Goal: Task Accomplishment & Management: Manage account settings

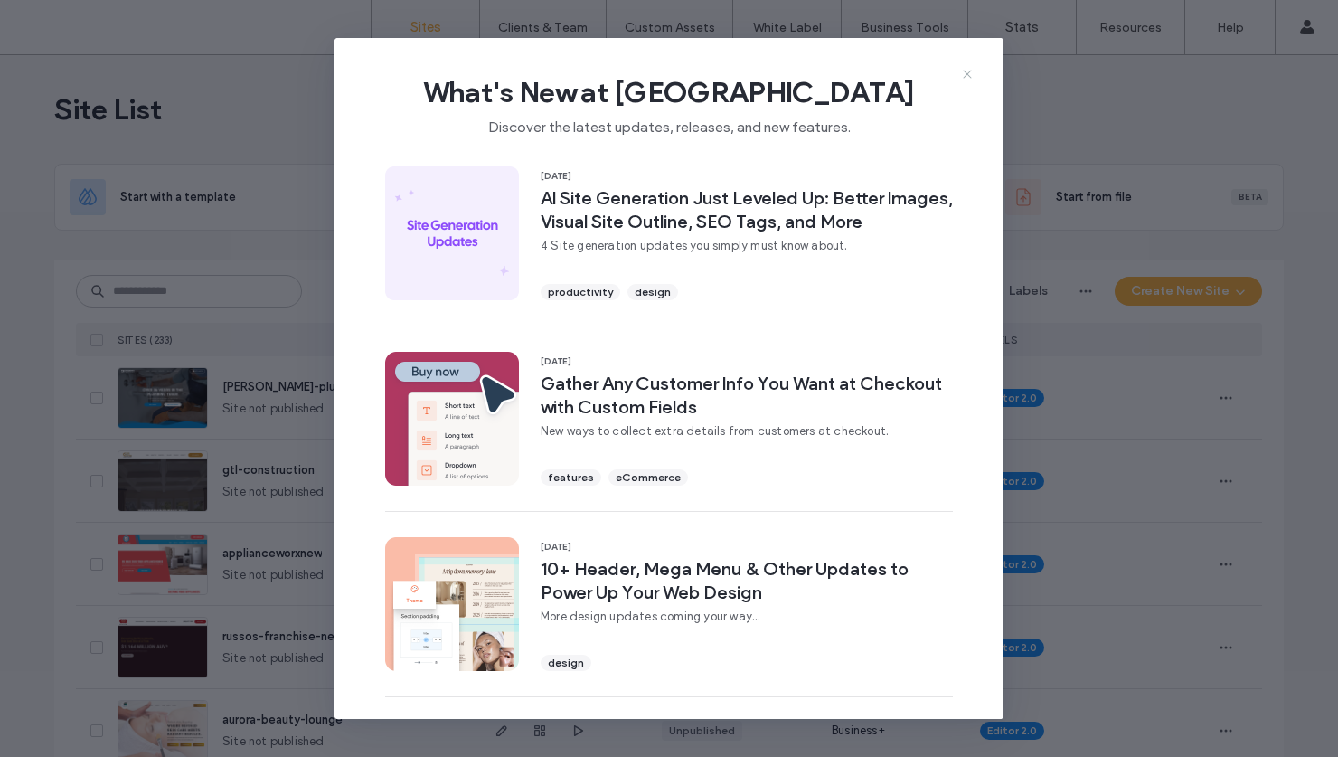
click at [965, 71] on icon at bounding box center [967, 74] width 14 height 14
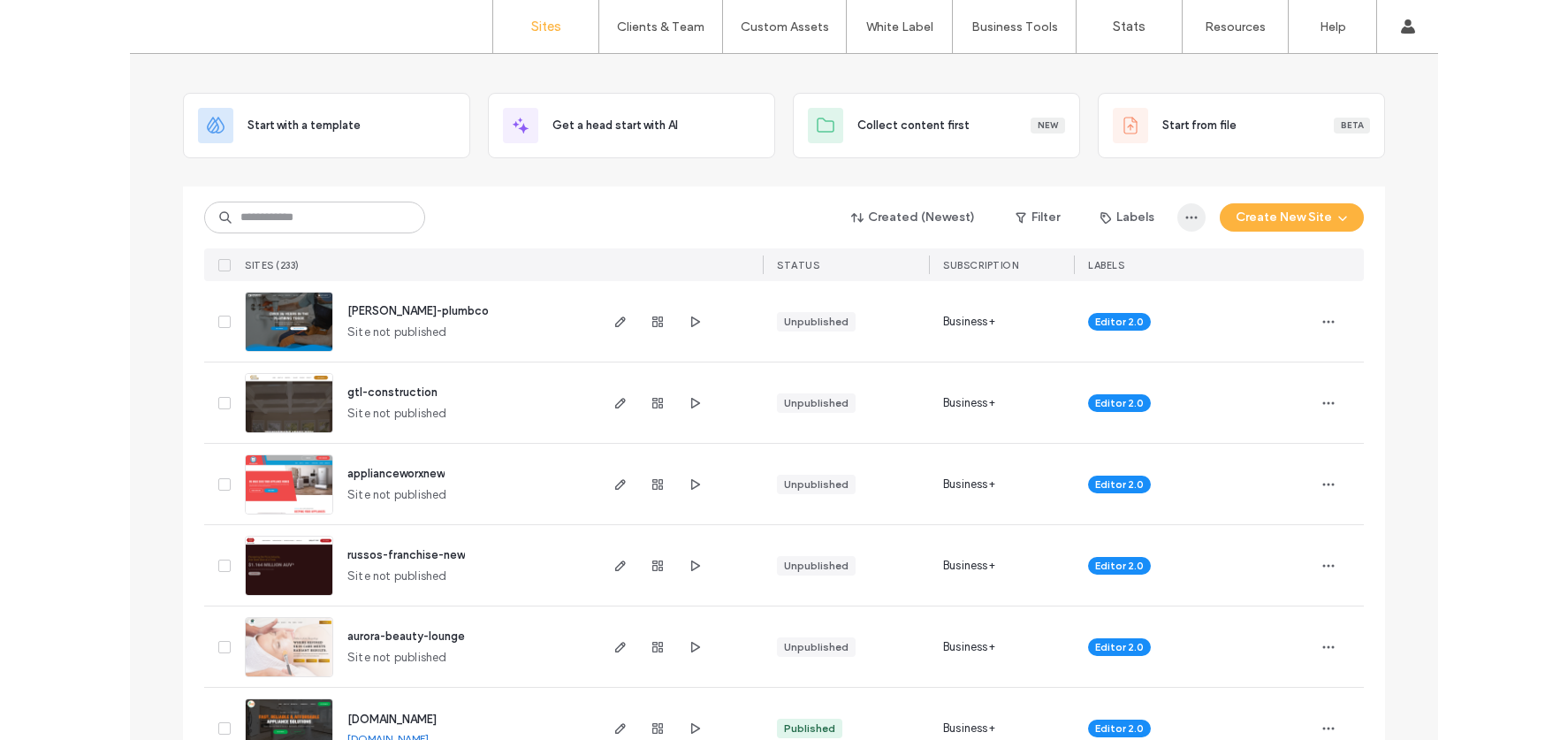
scroll to position [152, 0]
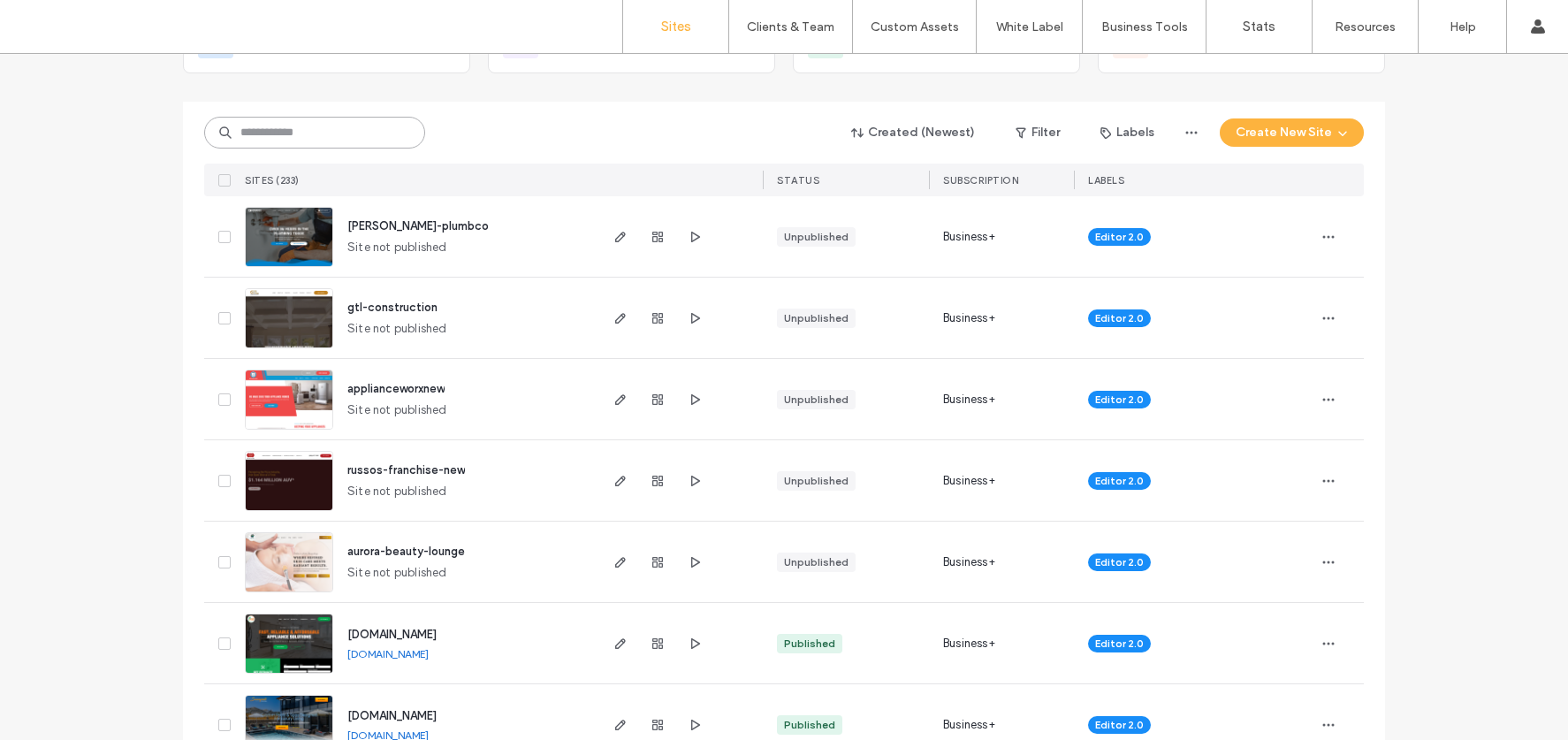
click at [395, 133] on input at bounding box center [315, 132] width 221 height 32
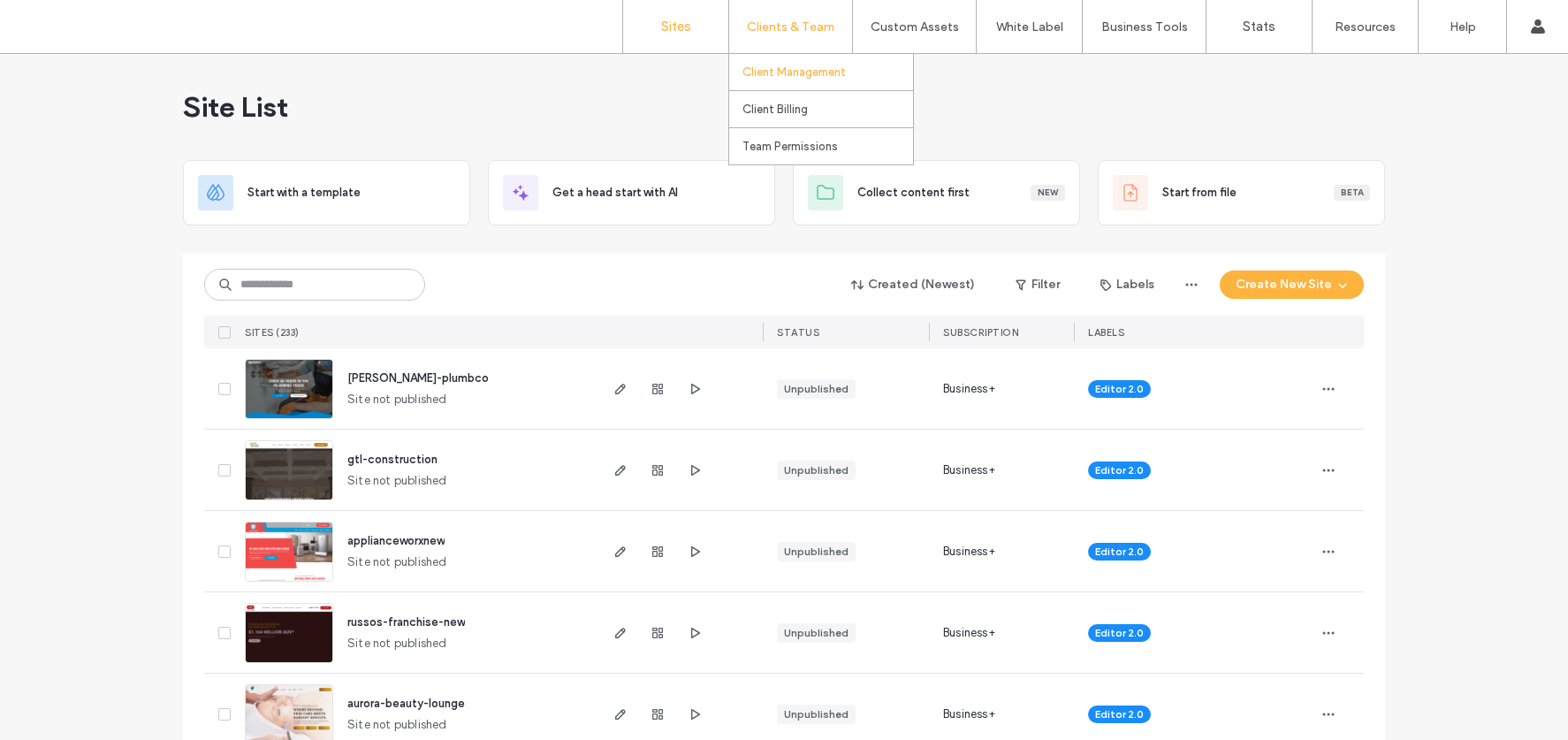
click at [804, 72] on label "Client Management" at bounding box center [794, 72] width 104 height 14
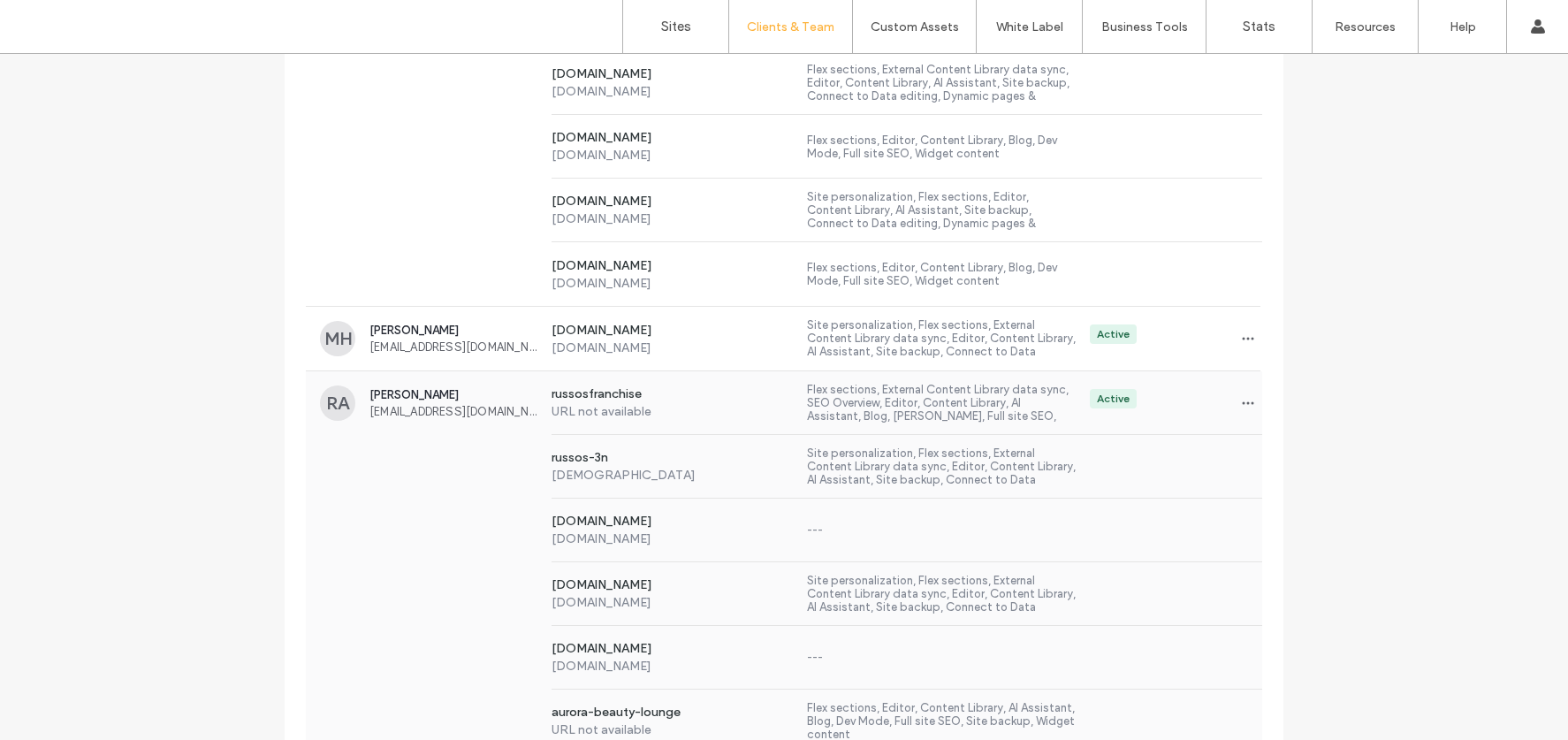
scroll to position [1589, 0]
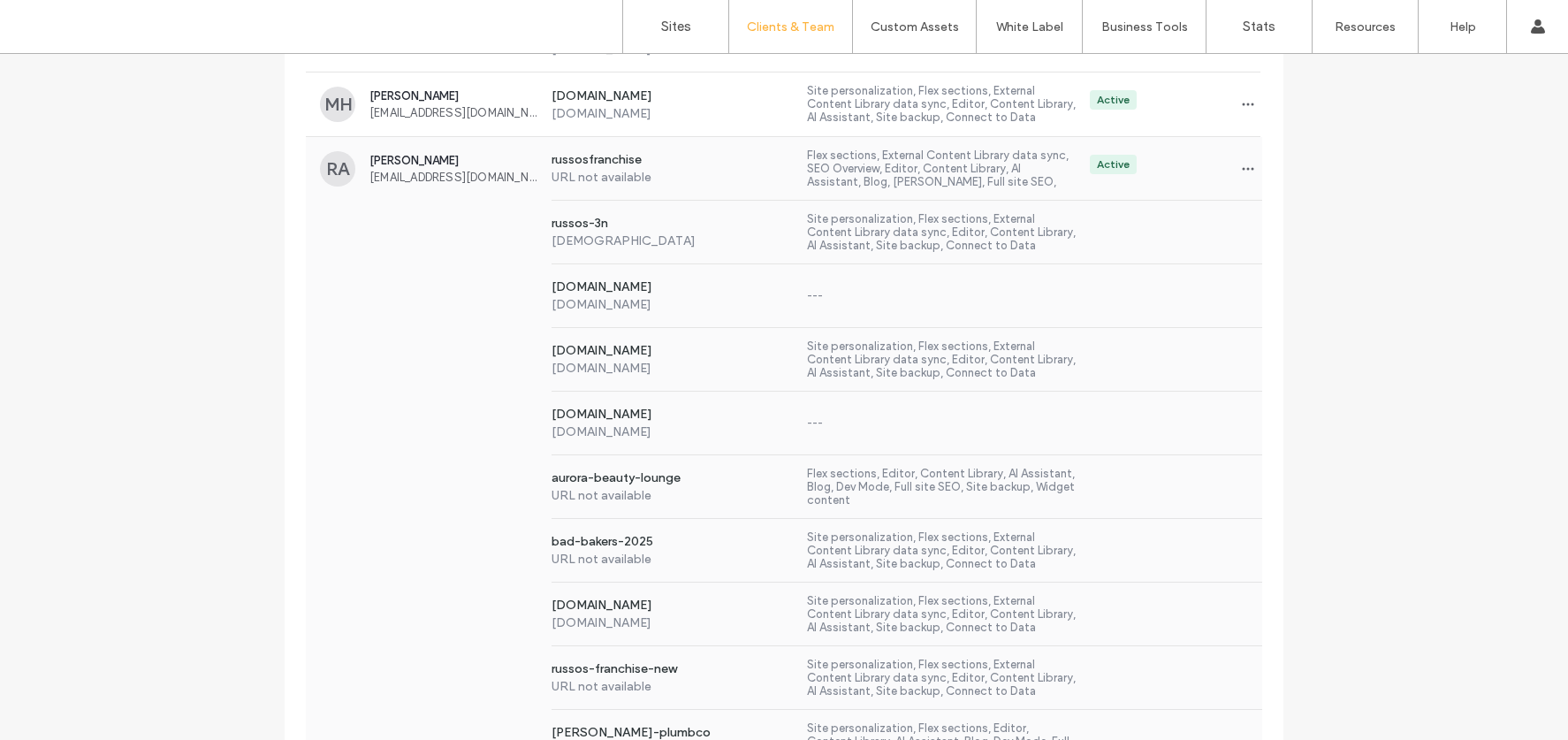
click at [468, 309] on div "[DOMAIN_NAME] [DOMAIN_NAME] ---" at bounding box center [784, 295] width 957 height 64
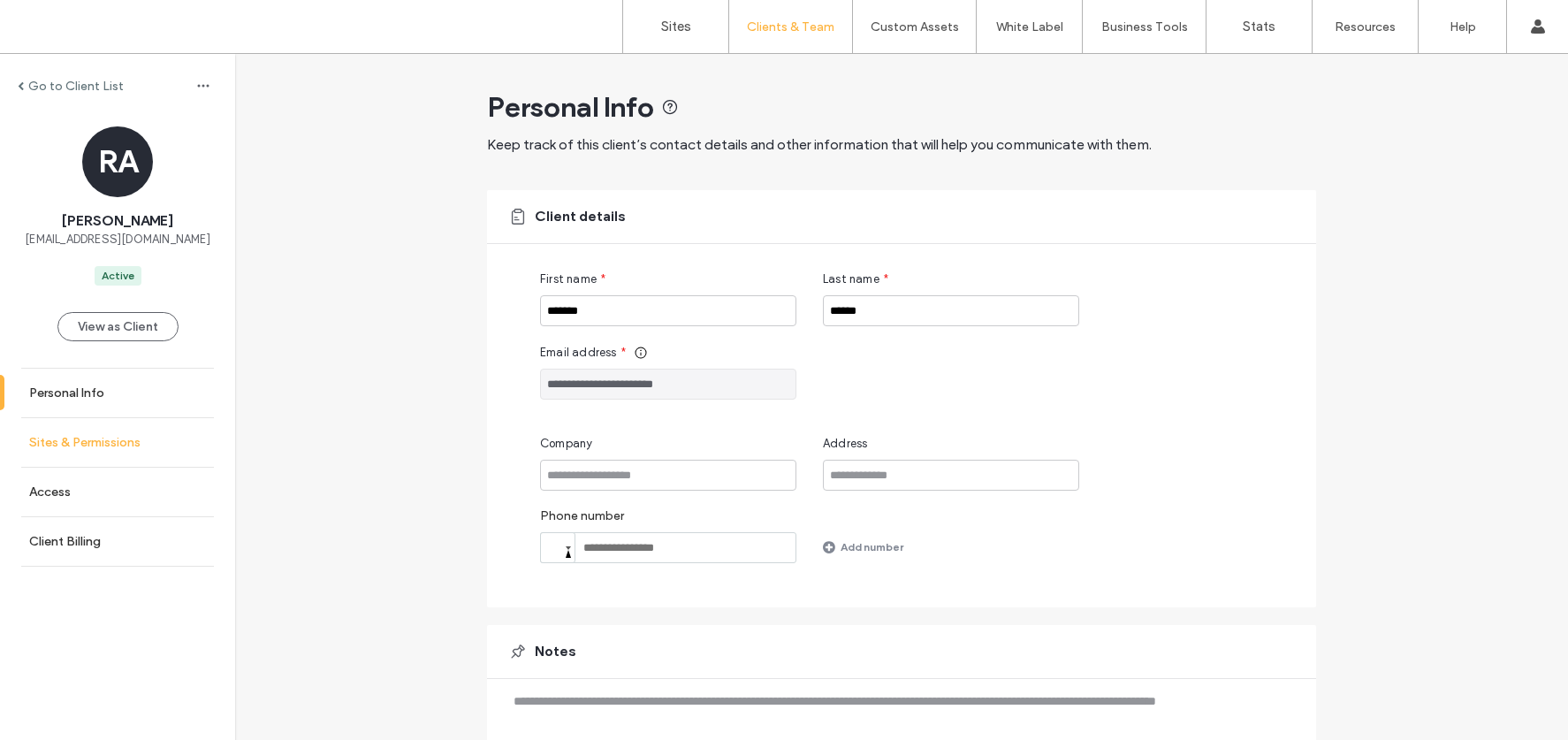
click at [134, 433] on link "Sites & Permissions" at bounding box center [117, 443] width 235 height 49
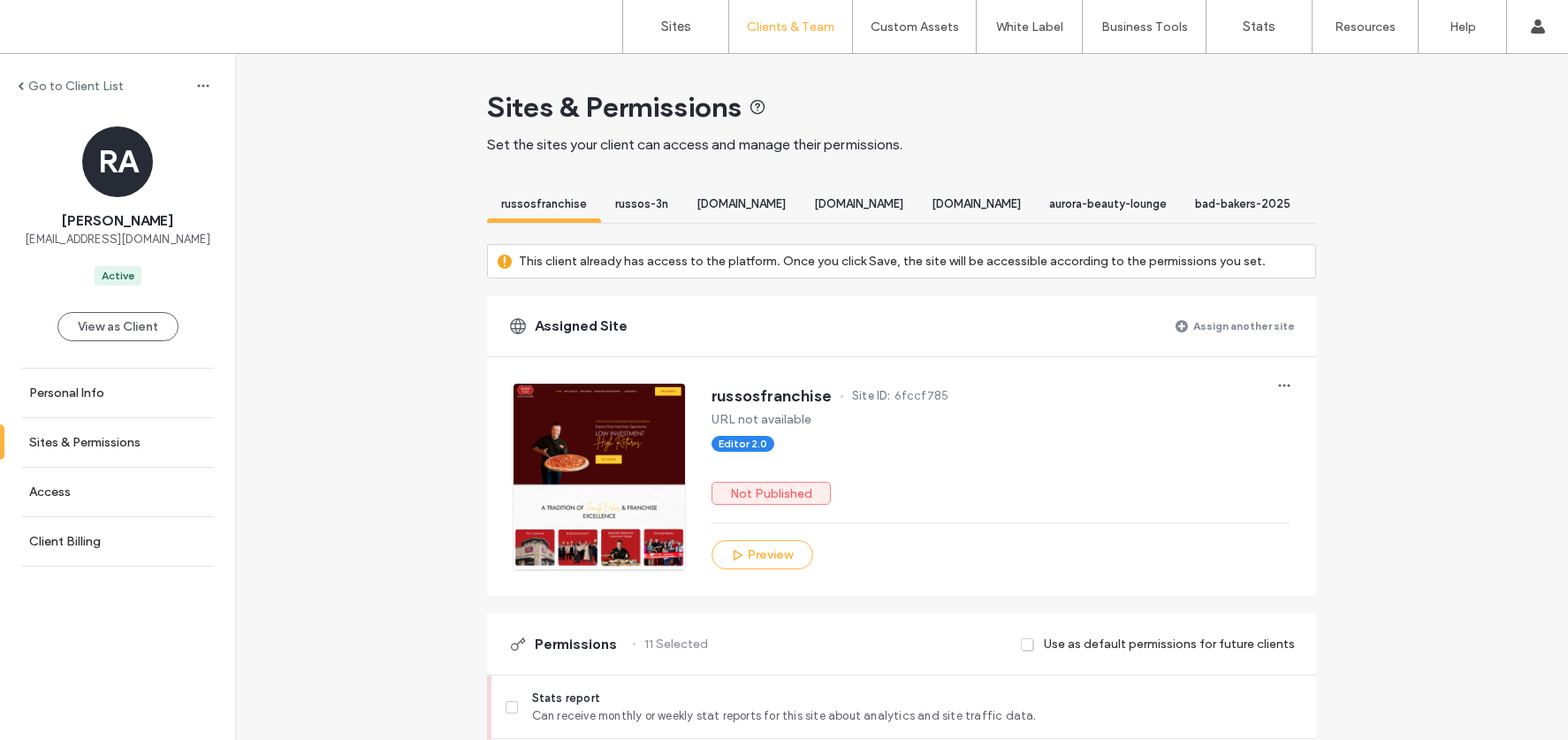
click at [1206, 341] on label "Assign another site" at bounding box center [1244, 326] width 102 height 31
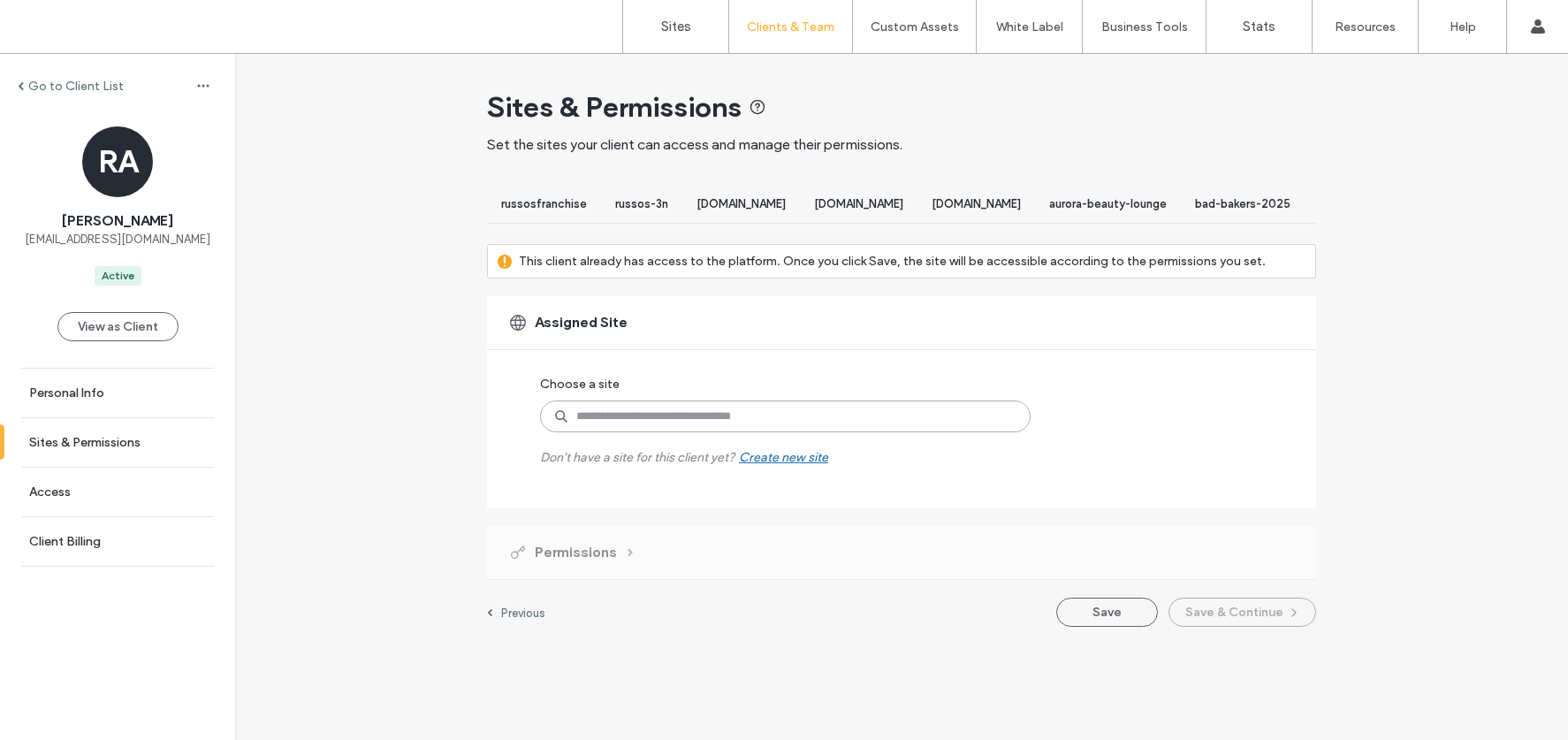
click at [868, 417] on input at bounding box center [785, 415] width 491 height 32
type input "**"
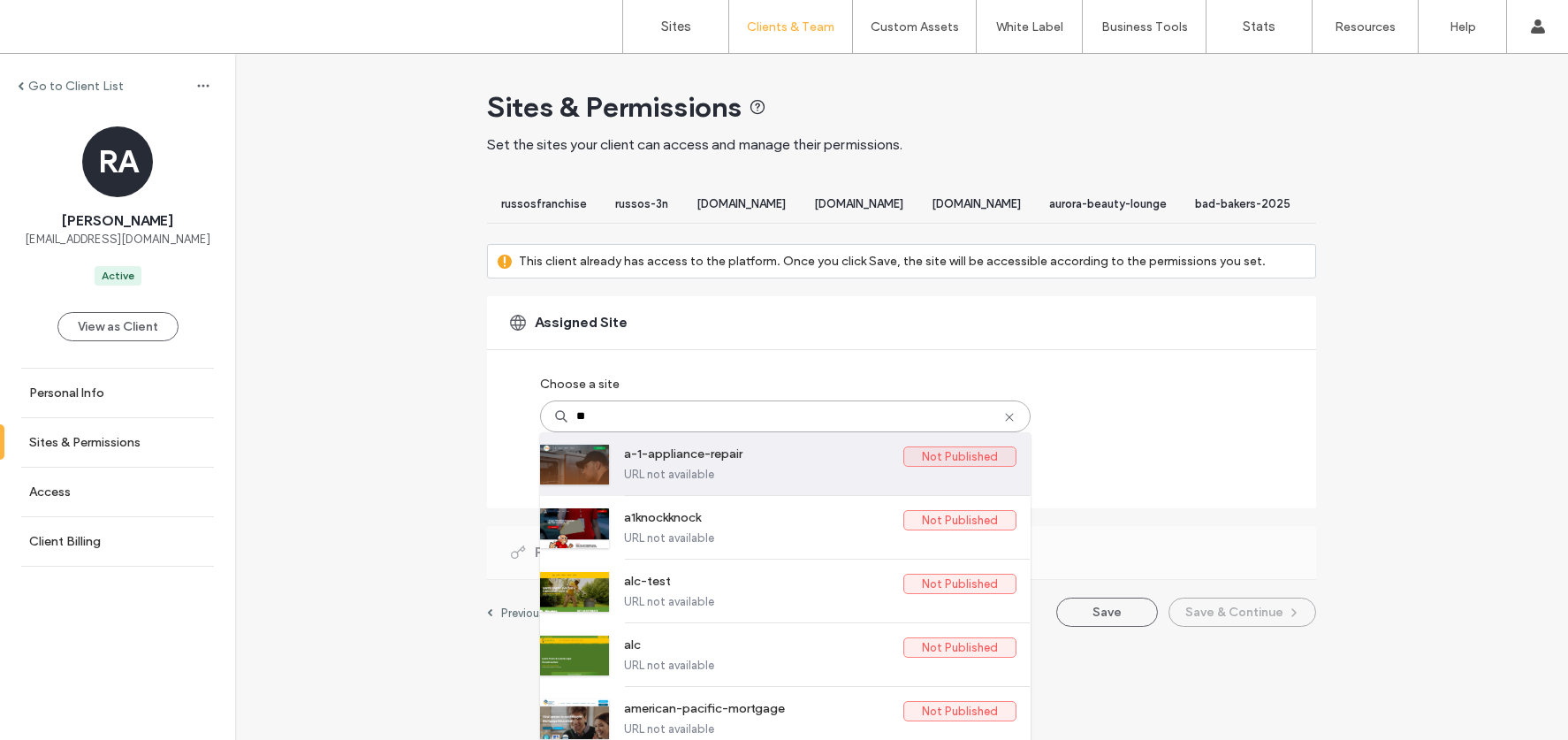
click at [762, 467] on label "a-1-appliance-repair" at bounding box center [764, 457] width 280 height 22
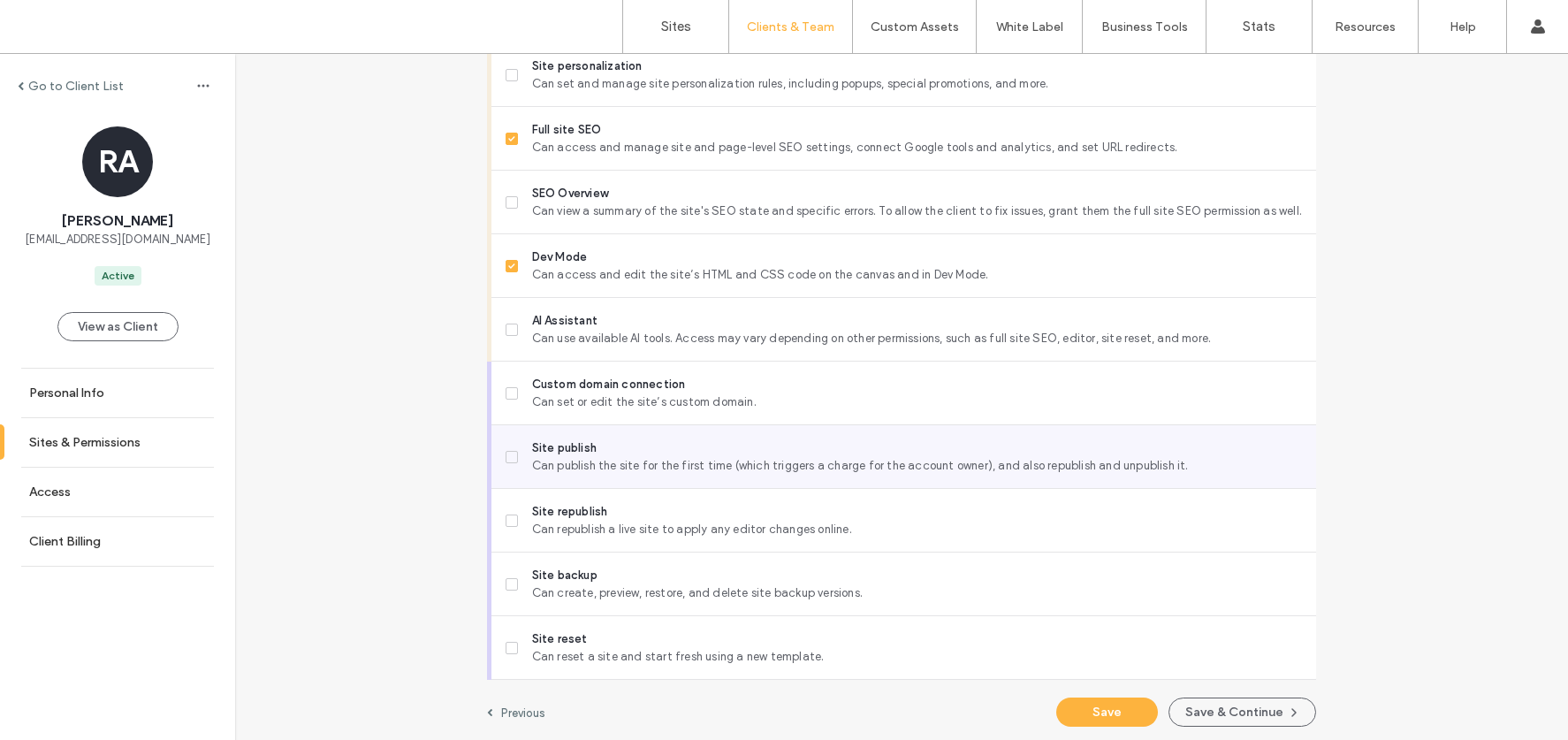
scroll to position [1543, 0]
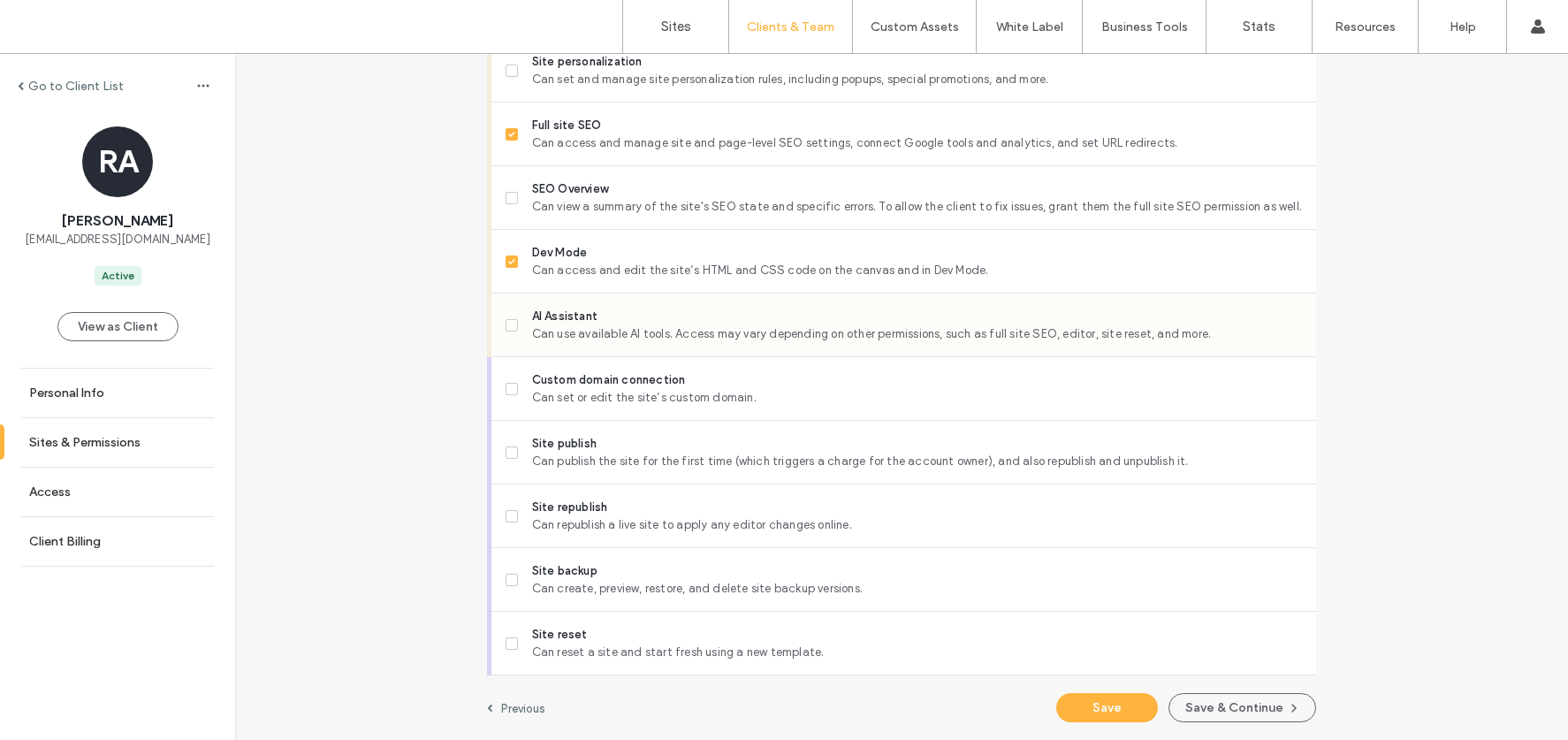
click at [704, 328] on span "Can use available AI tools. Access may vary depending on other permissions, suc…" at bounding box center [917, 334] width 770 height 18
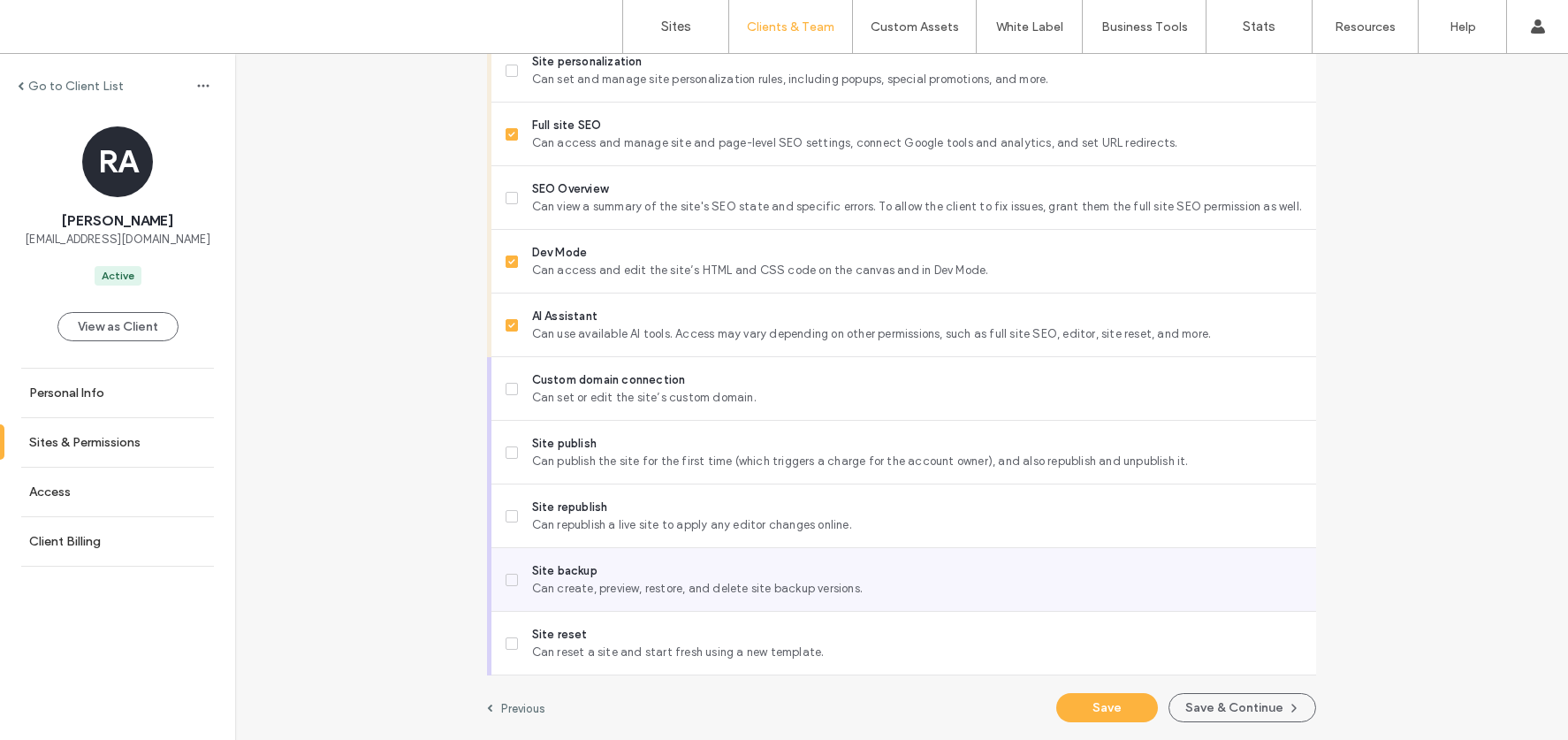
click at [645, 580] on span "Can create, preview, restore, and delete site backup versions." at bounding box center [917, 588] width 770 height 18
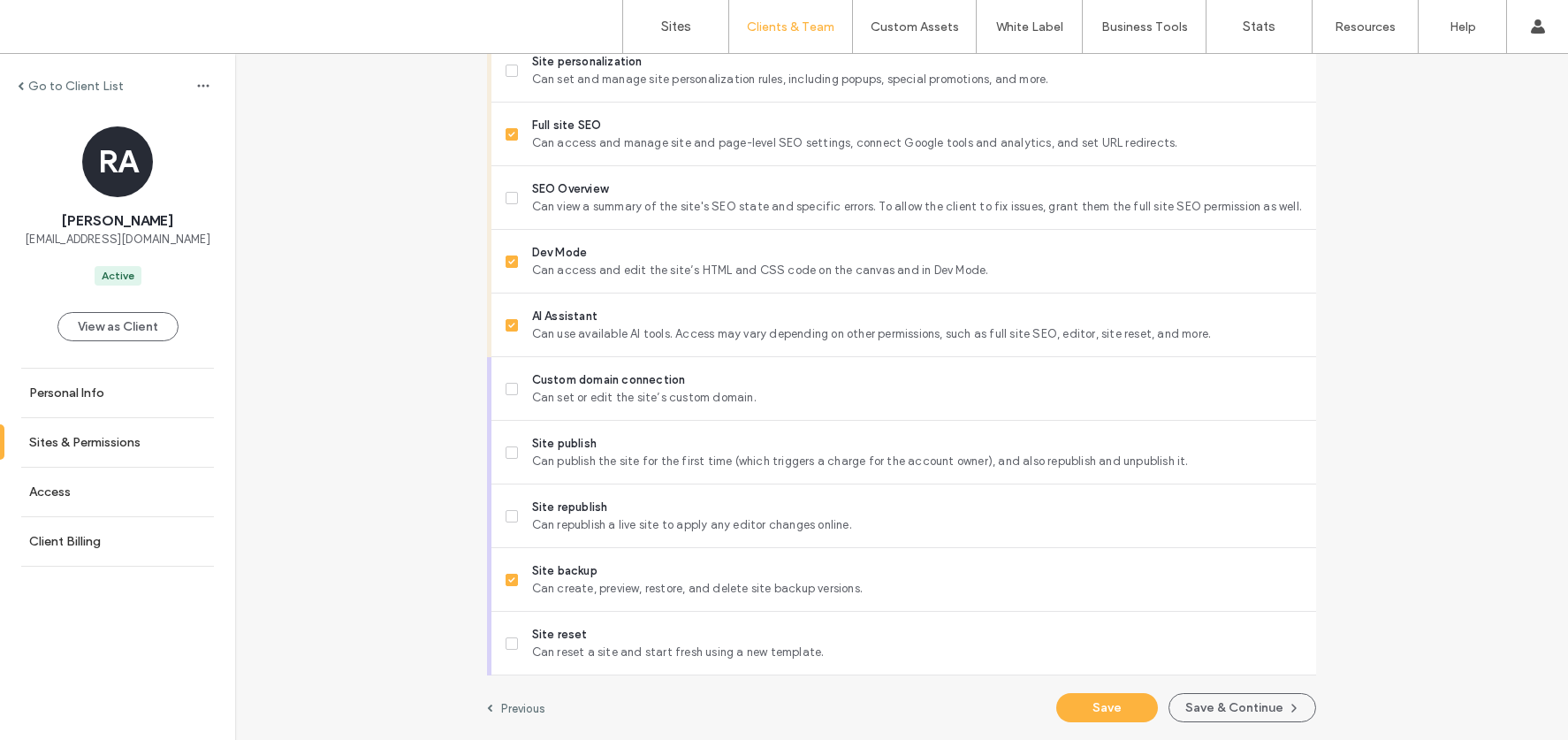
click at [1239, 698] on button "Save & Continue" at bounding box center [1242, 708] width 148 height 29
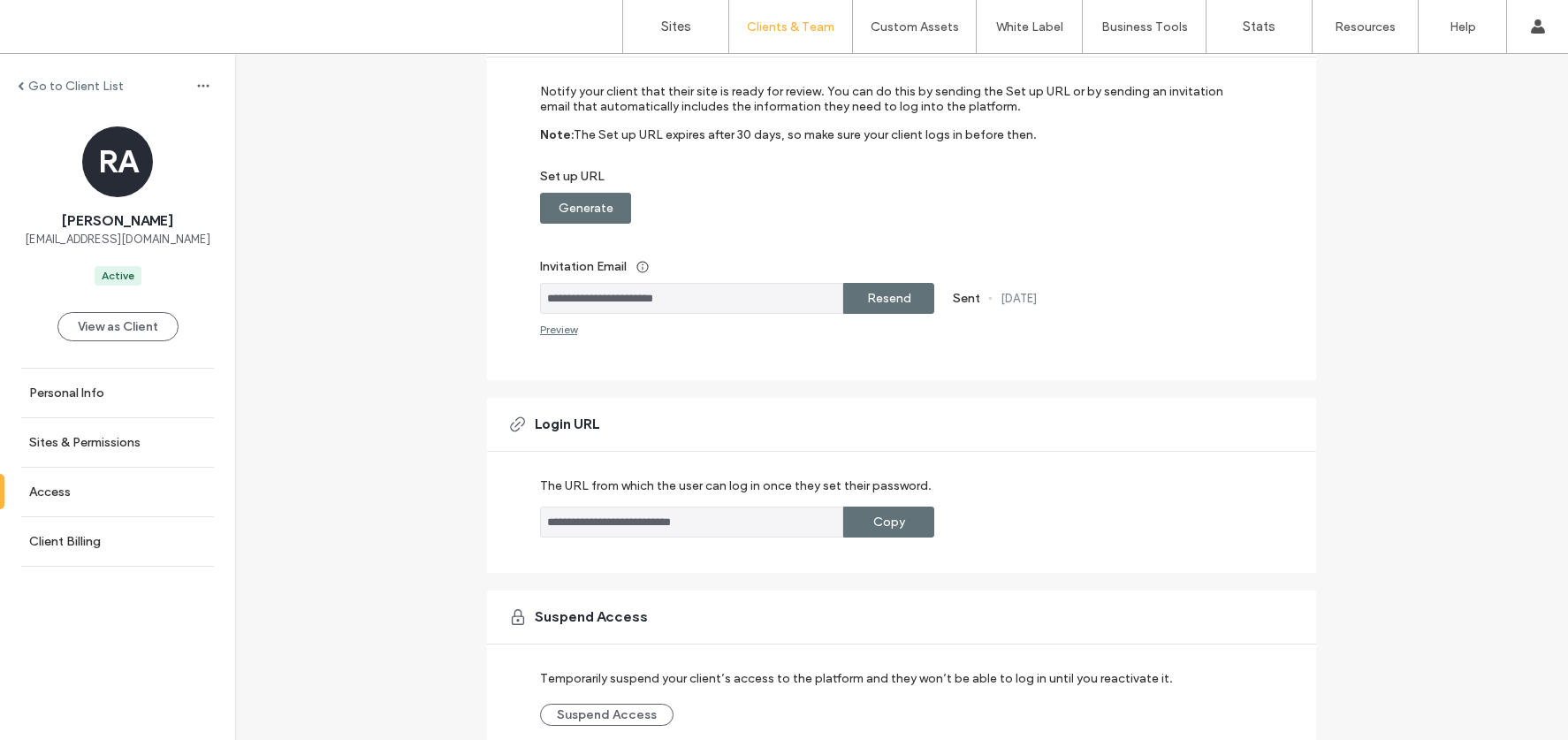
scroll to position [272, 0]
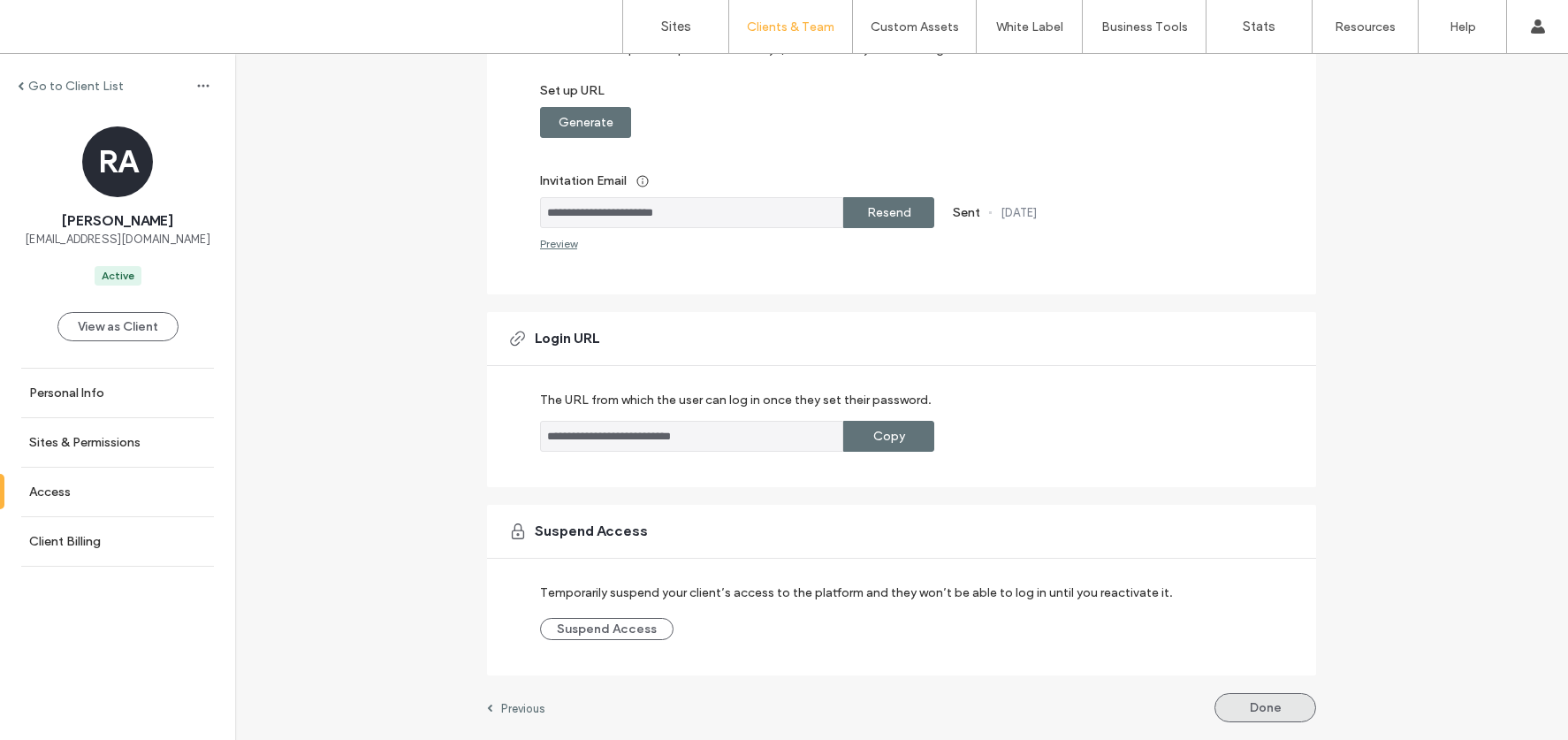
click at [1269, 697] on button "Done" at bounding box center [1266, 708] width 102 height 29
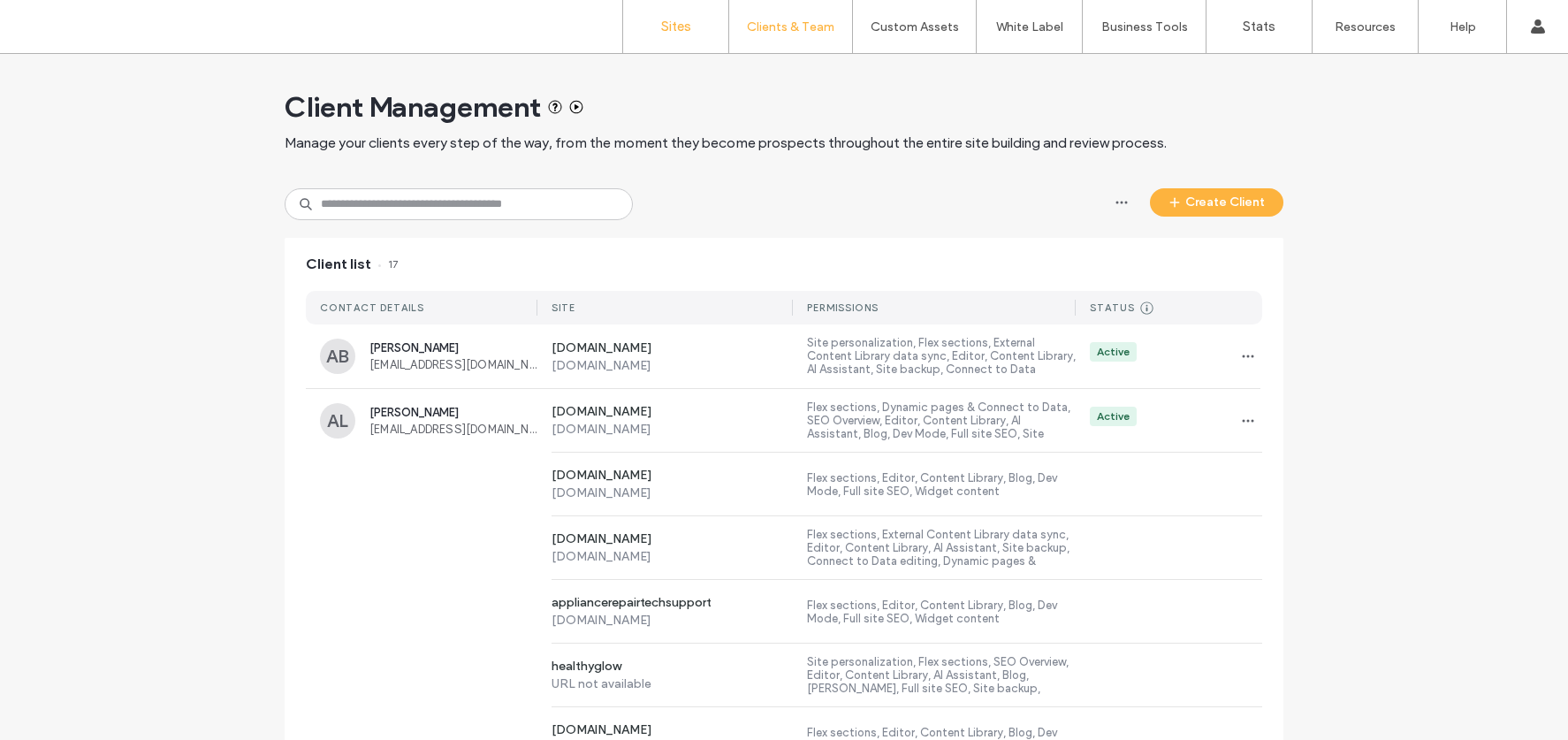
click at [676, 25] on label "Sites" at bounding box center [676, 26] width 30 height 16
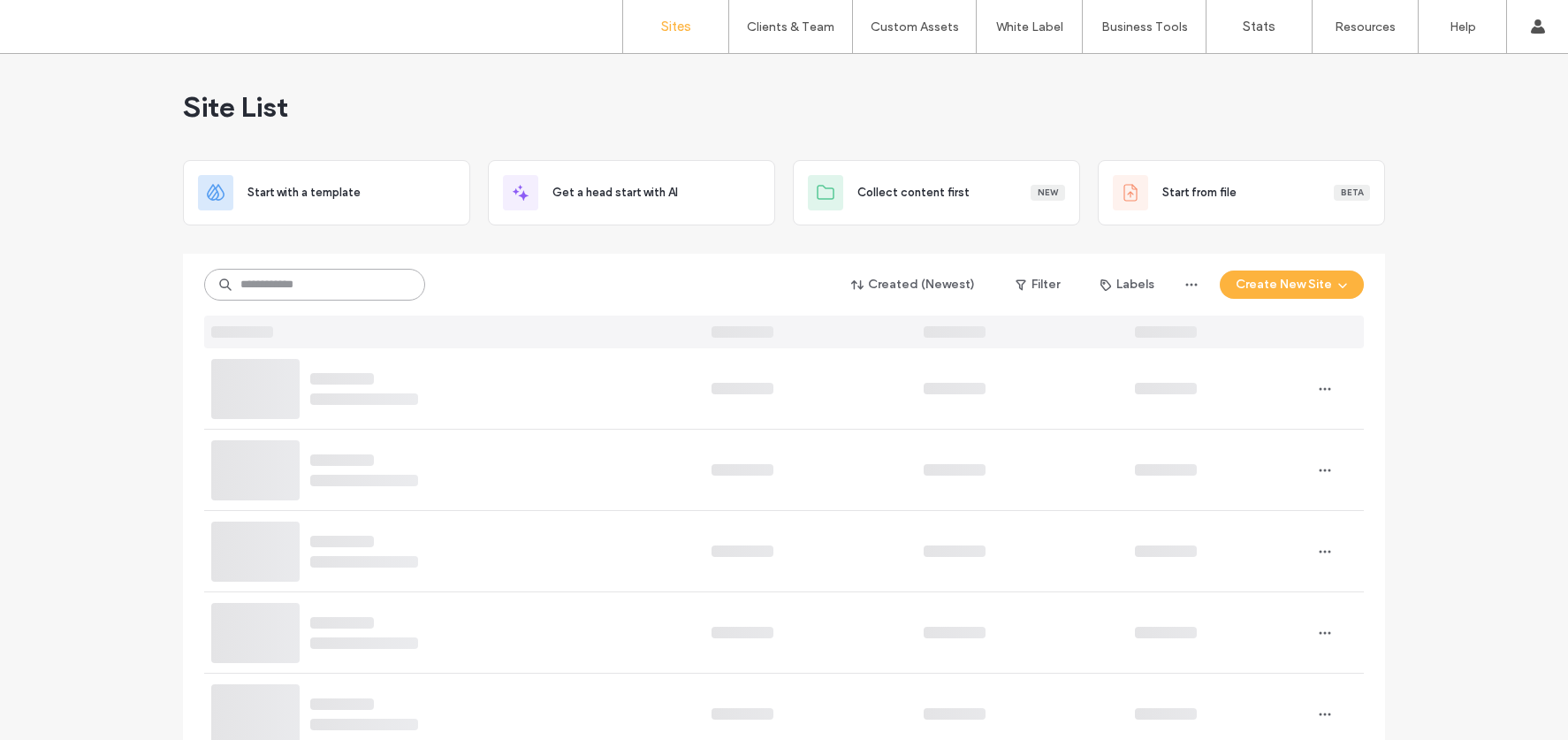
click at [371, 274] on input at bounding box center [315, 284] width 221 height 32
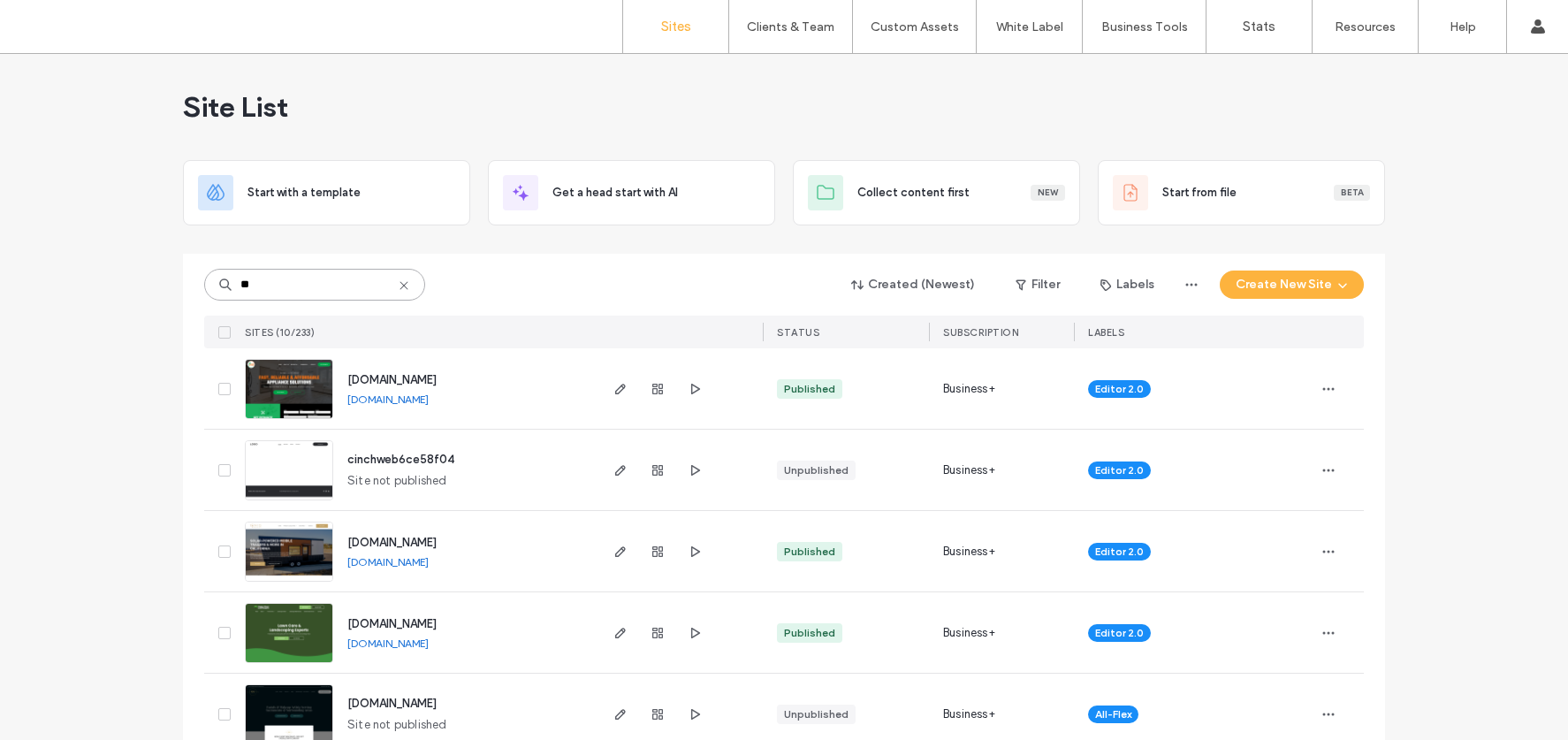
type input "**"
click at [428, 405] on link "[DOMAIN_NAME]" at bounding box center [387, 399] width 81 height 14
